Goal: Task Accomplishment & Management: Manage account settings

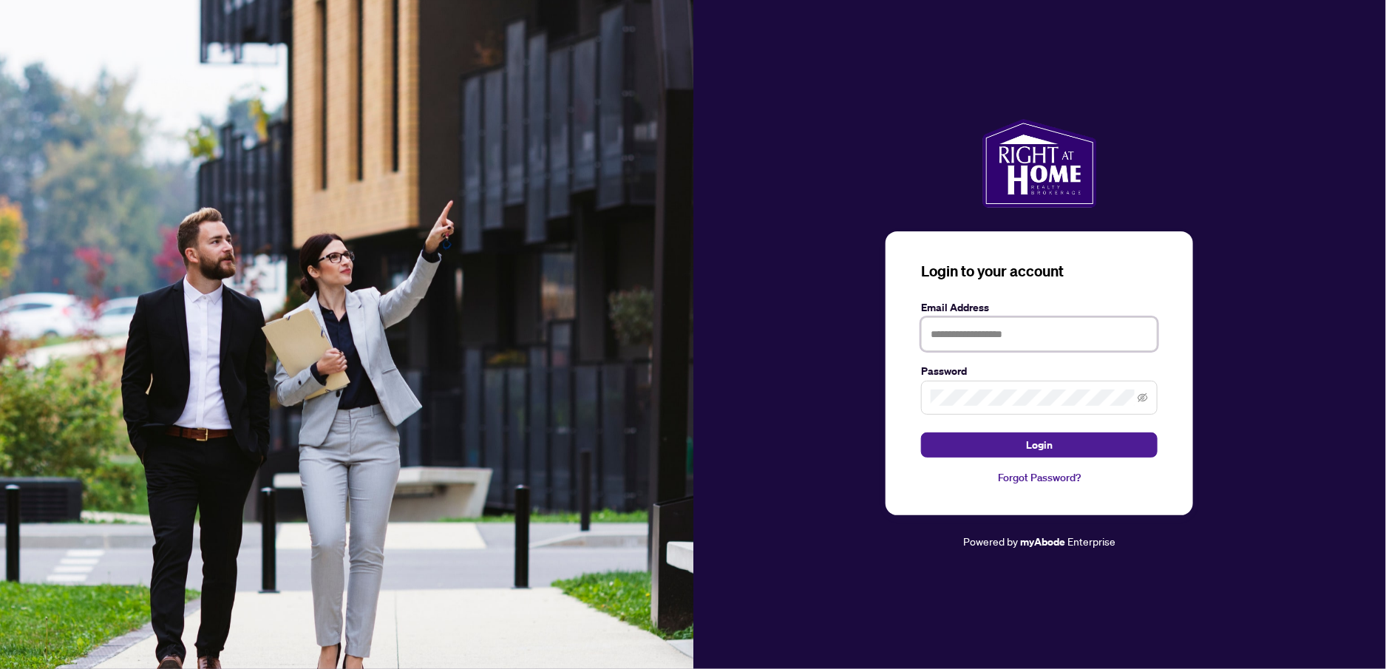
type input "**********"
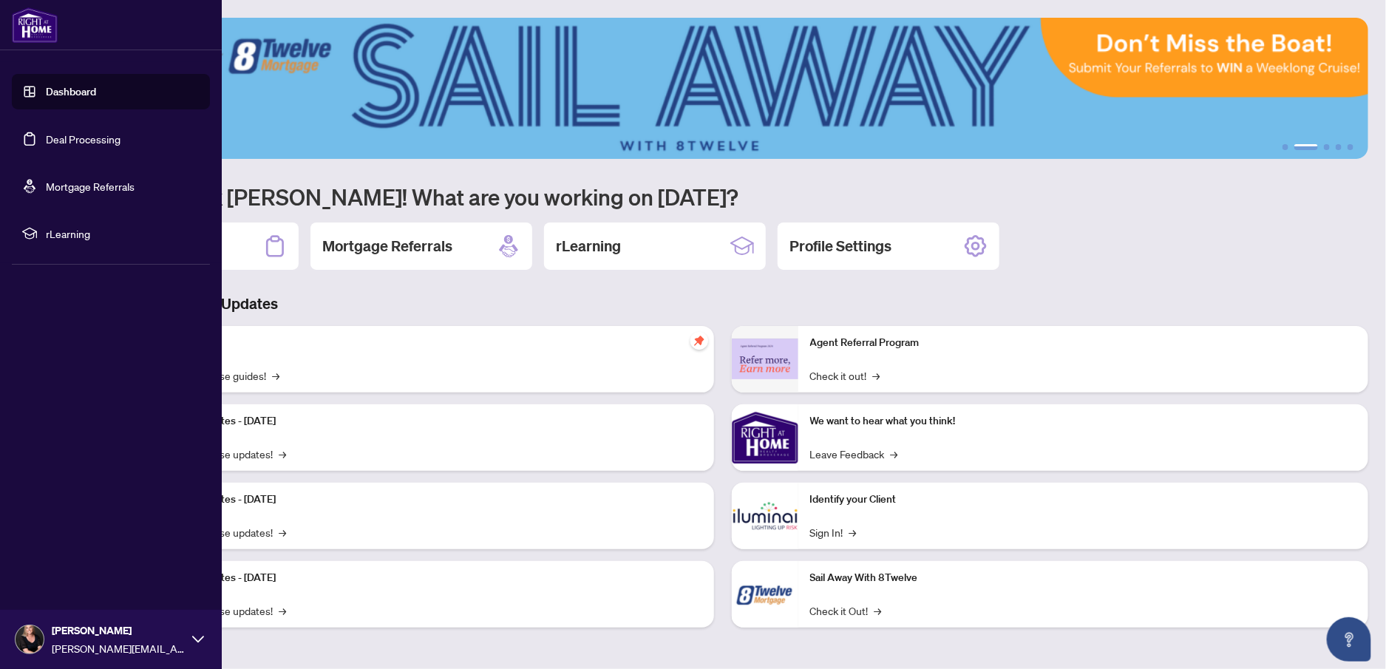
click at [58, 138] on link "Deal Processing" at bounding box center [83, 138] width 75 height 13
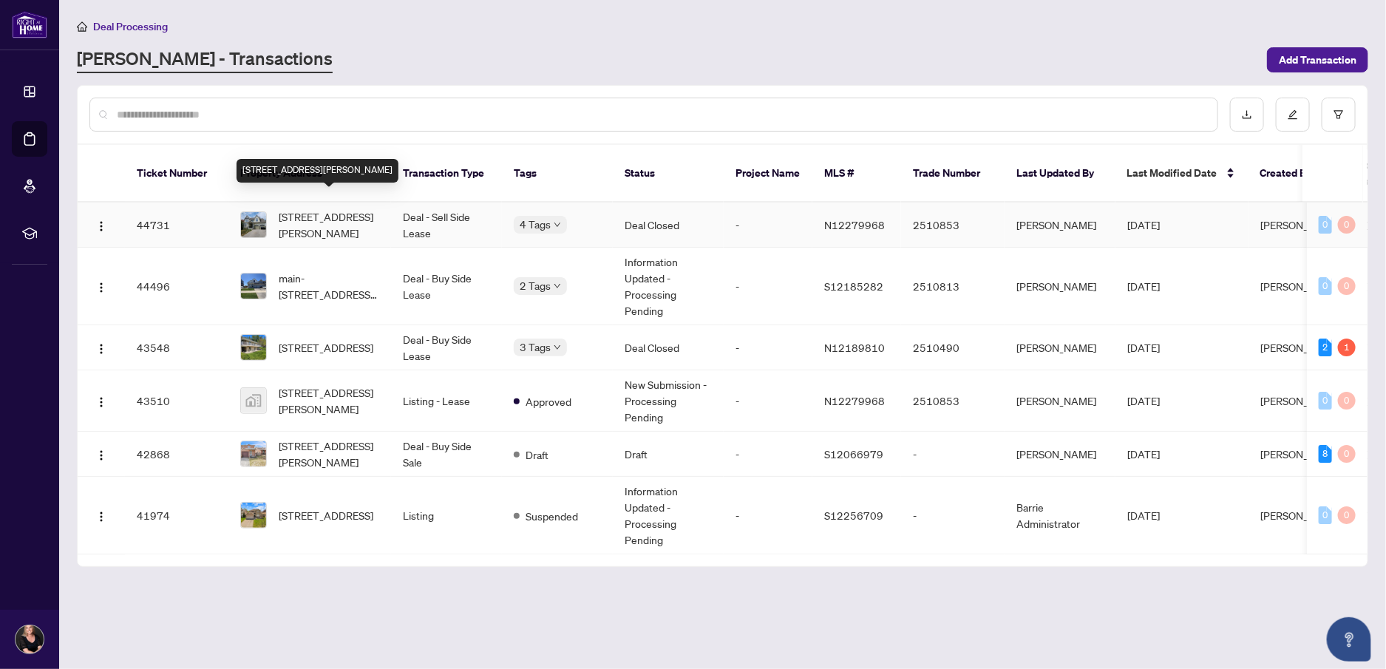
click at [318, 211] on span "[STREET_ADDRESS][PERSON_NAME]" at bounding box center [329, 224] width 101 height 33
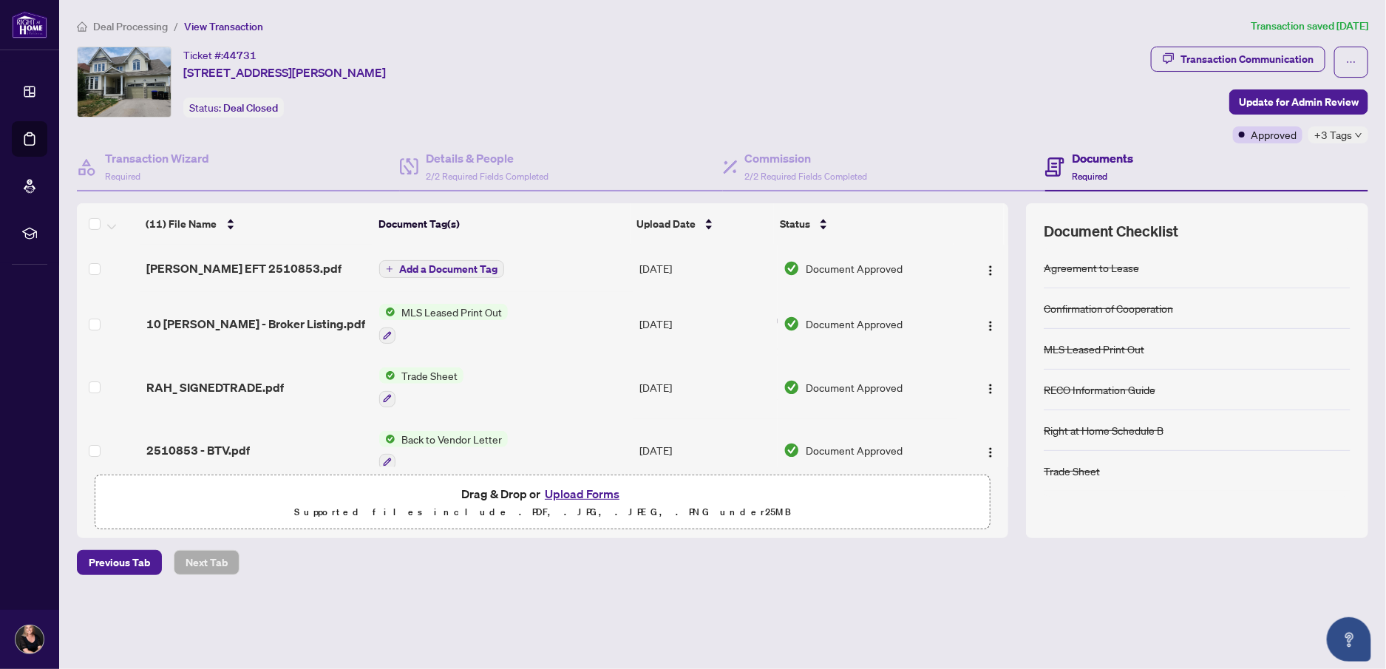
click at [1102, 154] on h4 "Documents" at bounding box center [1102, 158] width 61 height 18
click at [1231, 56] on div "Transaction Communication" at bounding box center [1246, 59] width 133 height 24
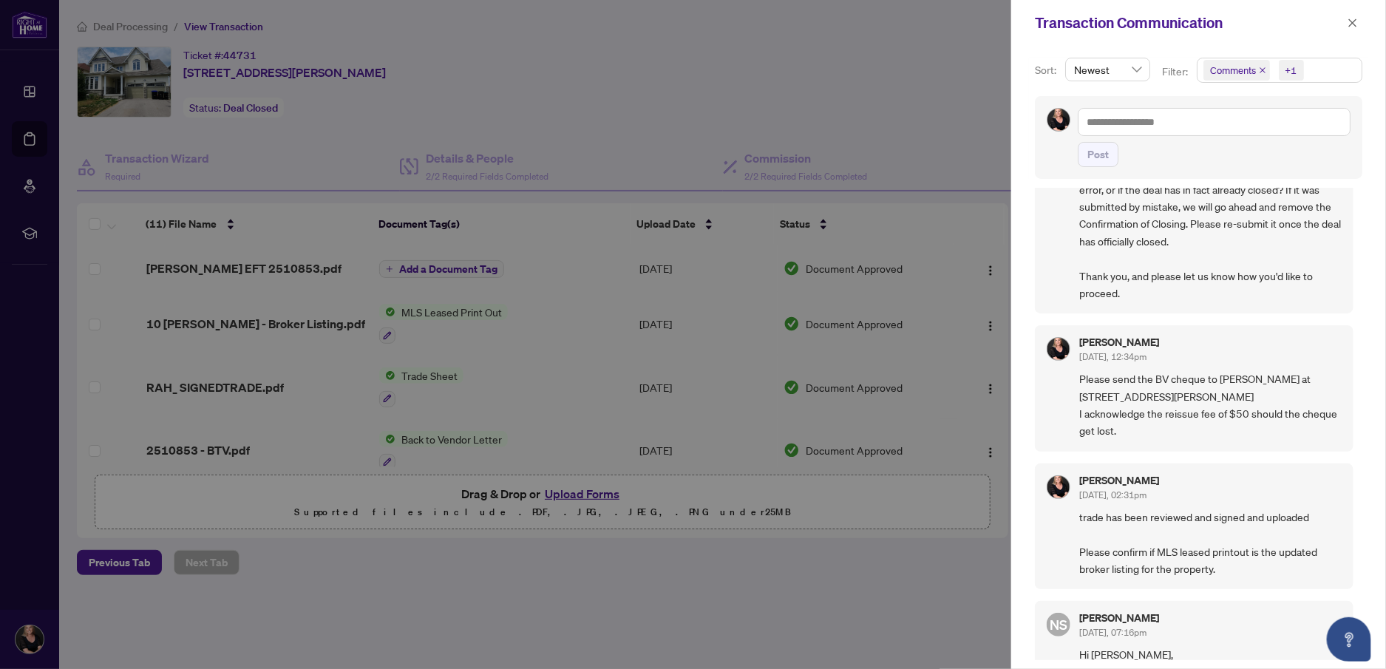
scroll to position [579, 0]
click at [1350, 18] on icon "close" at bounding box center [1352, 23] width 10 height 10
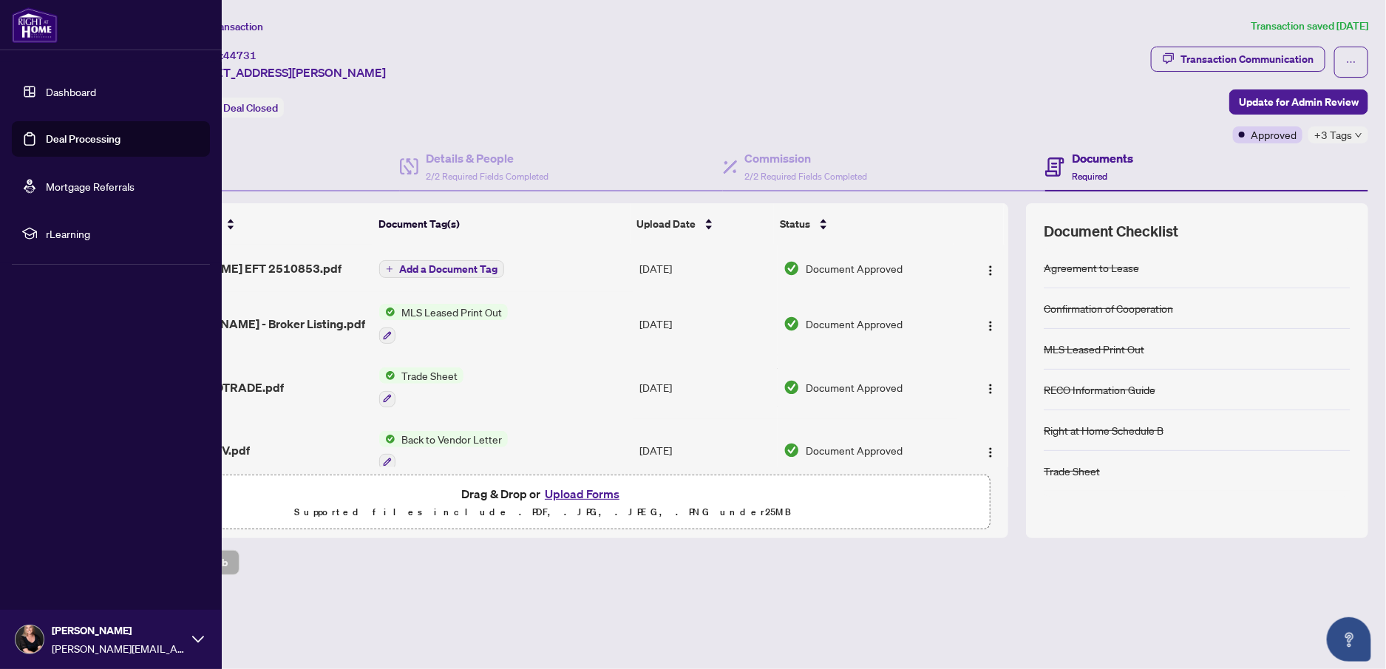
click at [46, 132] on link "Deal Processing" at bounding box center [83, 138] width 75 height 13
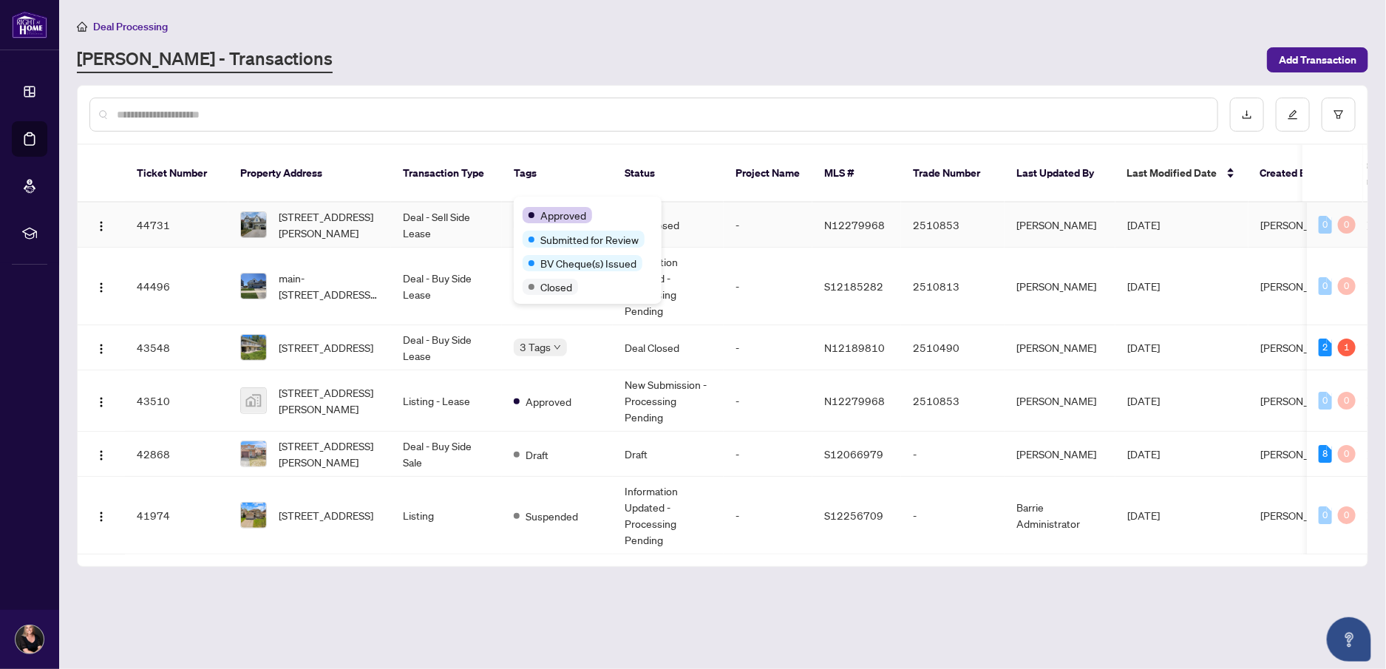
click at [554, 209] on span "Approved" at bounding box center [563, 215] width 46 height 16
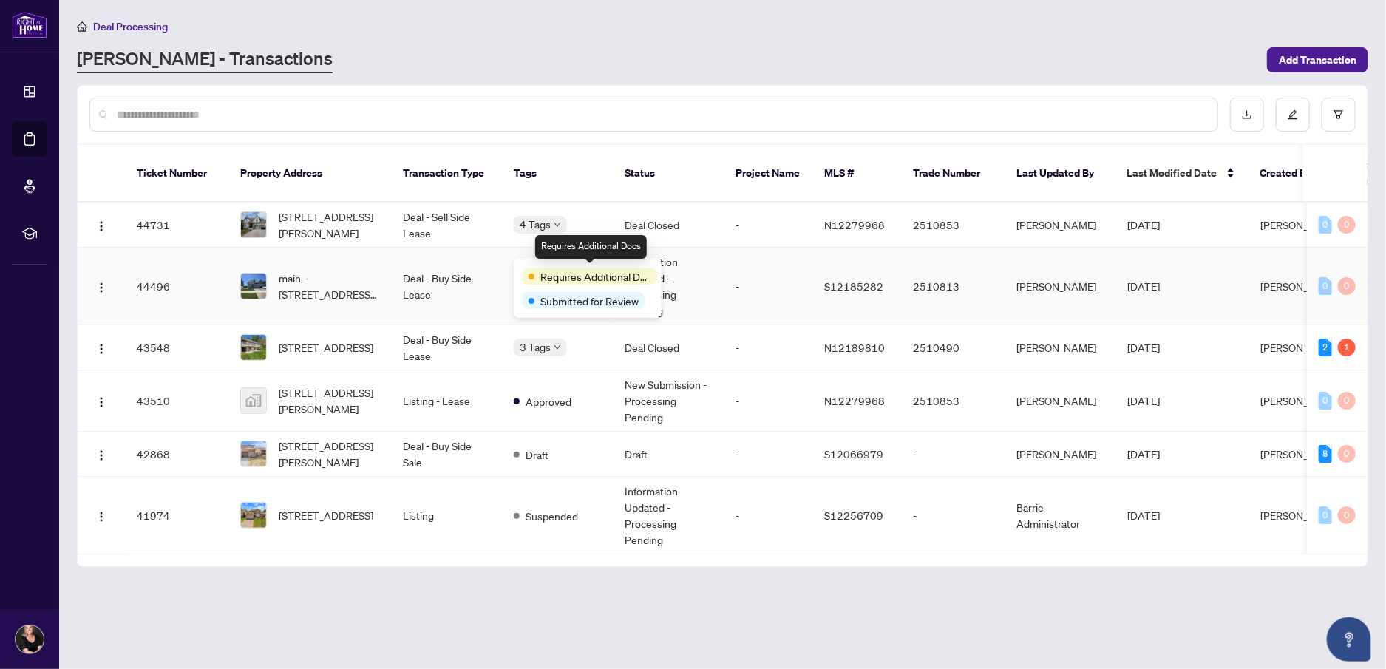
click at [550, 271] on span "Requires Additional Docs" at bounding box center [595, 276] width 111 height 16
